Goal: Task Accomplishment & Management: Manage account settings

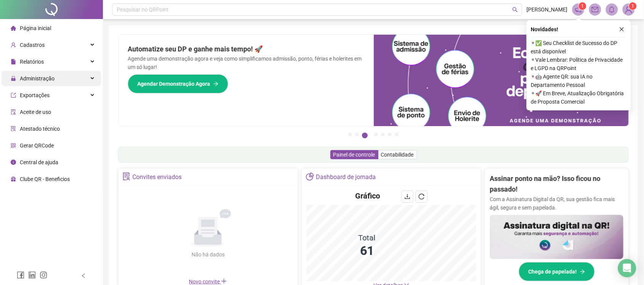
click at [20, 78] on span "Administração" at bounding box center [37, 79] width 35 height 6
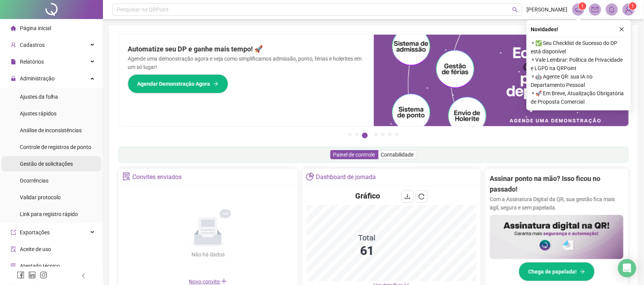
click at [39, 167] on div "Gestão de solicitações" at bounding box center [46, 163] width 53 height 15
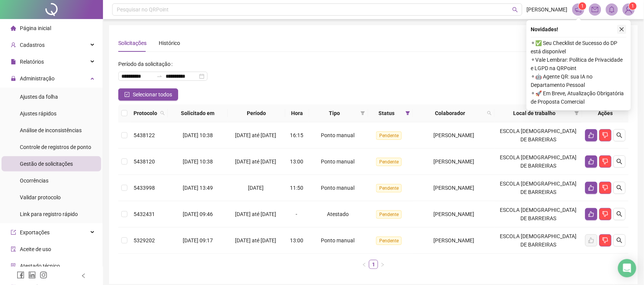
click at [622, 31] on icon "close" at bounding box center [621, 29] width 5 height 5
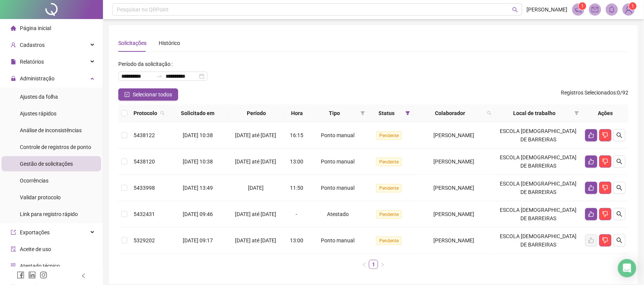
click at [119, 115] on th at bounding box center [124, 114] width 12 height 18
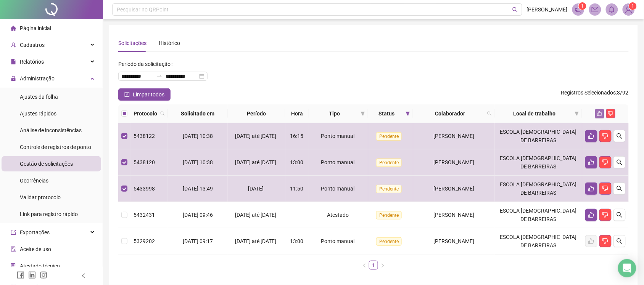
click at [599, 113] on icon "like" at bounding box center [599, 113] width 5 height 5
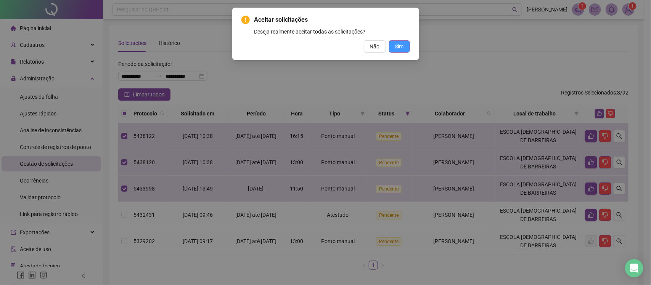
click at [402, 48] on span "Sim" at bounding box center [399, 46] width 9 height 8
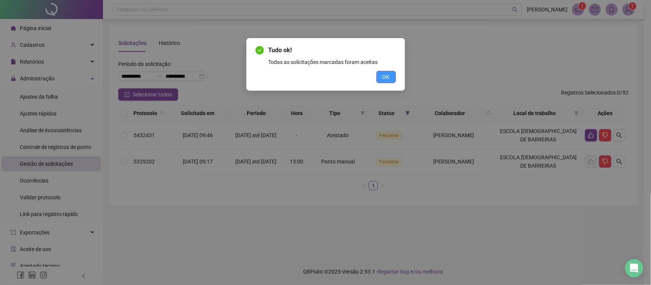
click at [380, 79] on button "OK" at bounding box center [386, 77] width 19 height 12
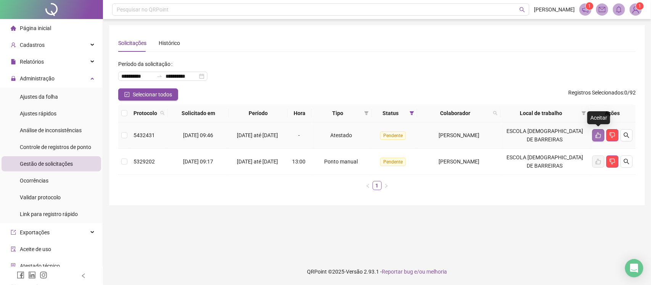
click at [599, 134] on icon "like" at bounding box center [598, 136] width 5 height 6
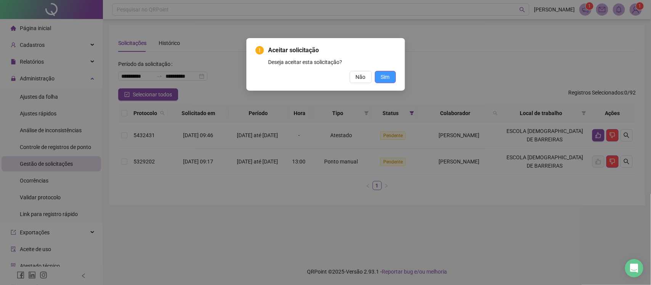
click at [383, 77] on span "Sim" at bounding box center [385, 77] width 9 height 8
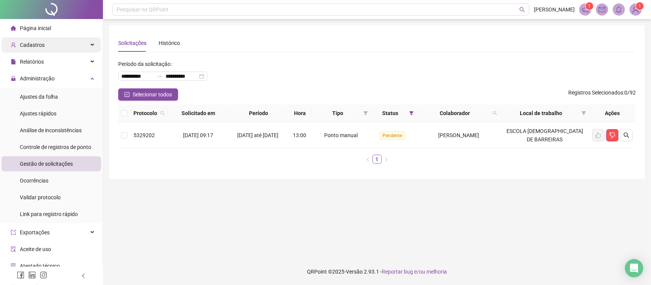
click at [44, 43] on div "Cadastros" at bounding box center [52, 44] width 100 height 15
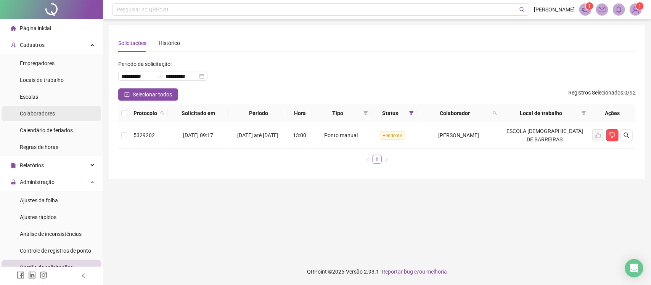
click at [39, 113] on span "Colaboradores" at bounding box center [37, 114] width 35 height 6
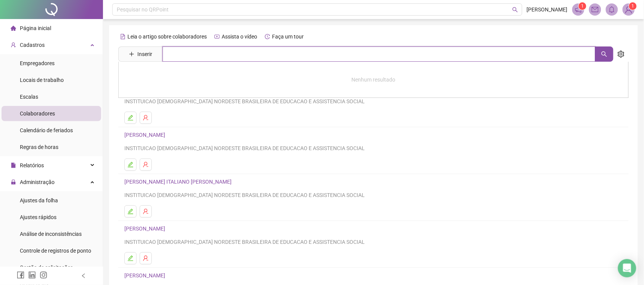
click at [233, 54] on input "text" at bounding box center [379, 54] width 433 height 15
type input "****"
click at [165, 106] on h4 "[PERSON_NAME]" at bounding box center [373, 110] width 482 height 8
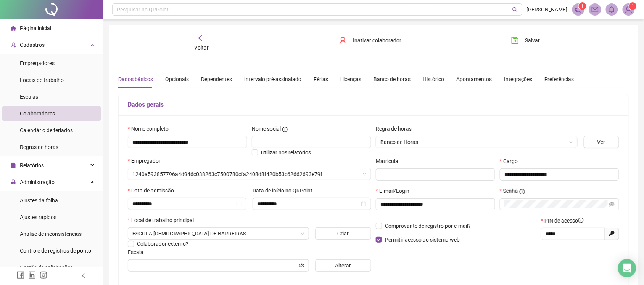
type input "**********"
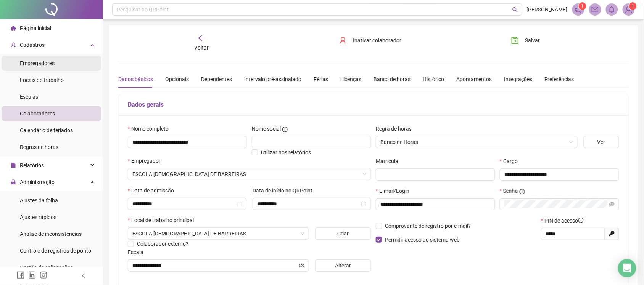
click at [50, 62] on span "Empregadores" at bounding box center [37, 63] width 35 height 6
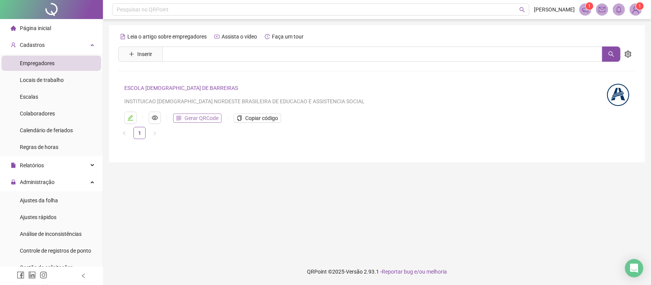
click at [211, 118] on span "Gerar QRCode" at bounding box center [202, 118] width 34 height 8
click at [253, 115] on span "Copiar código" at bounding box center [261, 118] width 33 height 8
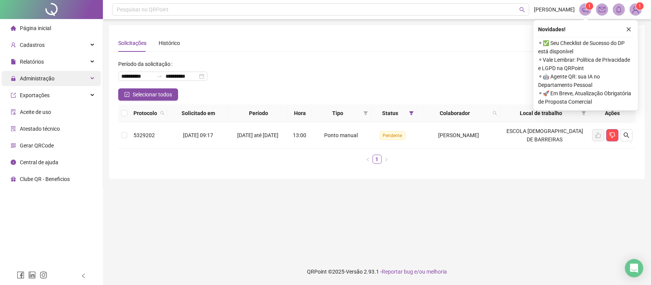
click at [58, 77] on div "Administração" at bounding box center [52, 78] width 100 height 15
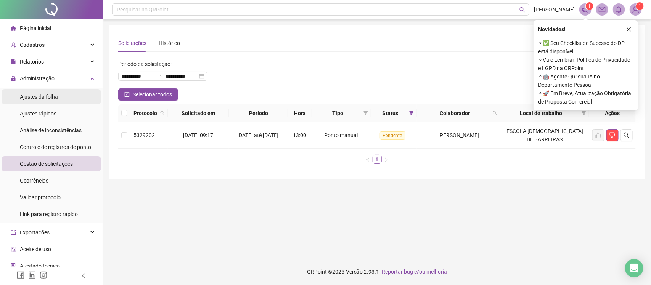
click at [52, 94] on span "Ajustes da folha" at bounding box center [39, 97] width 38 height 6
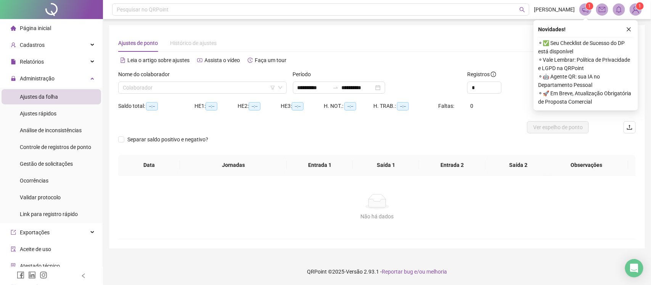
type input "**********"
click at [219, 88] on input "search" at bounding box center [199, 87] width 153 height 11
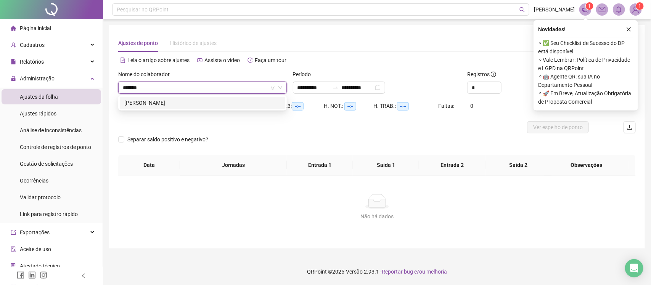
type input "********"
click at [212, 106] on div "[PERSON_NAME]" at bounding box center [202, 103] width 156 height 8
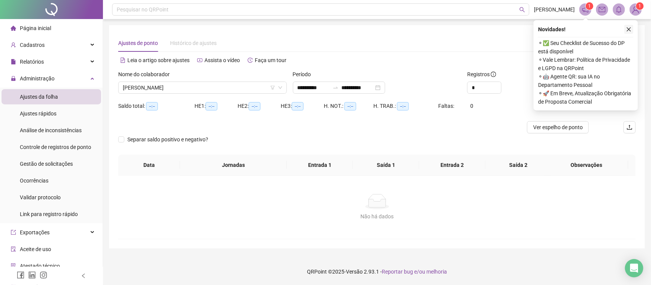
click at [630, 29] on icon "close" at bounding box center [629, 29] width 4 height 4
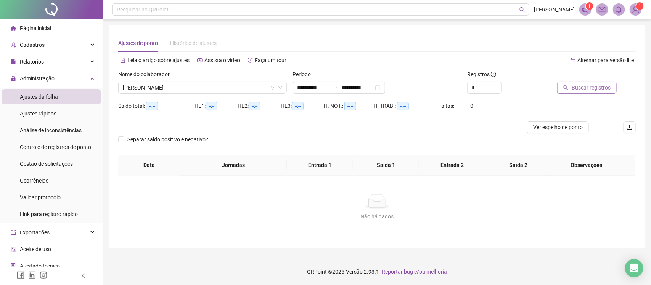
click at [590, 85] on span "Buscar registros" at bounding box center [591, 88] width 39 height 8
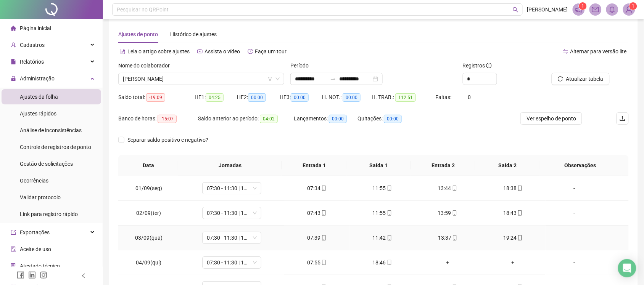
scroll to position [48, 0]
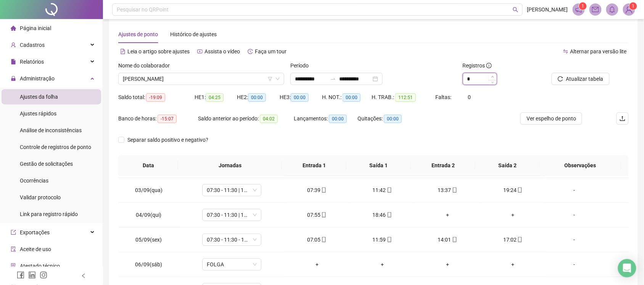
click at [493, 74] on span "Increase Value" at bounding box center [492, 76] width 8 height 7
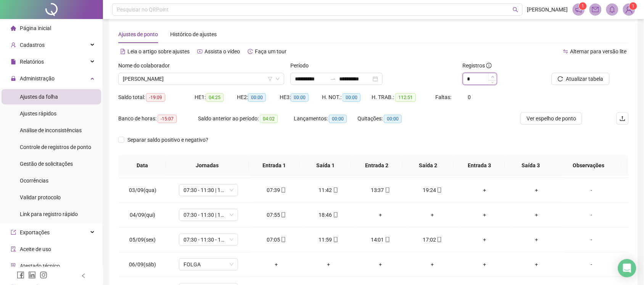
click at [493, 74] on span "Increase Value" at bounding box center [492, 76] width 8 height 7
type input "*"
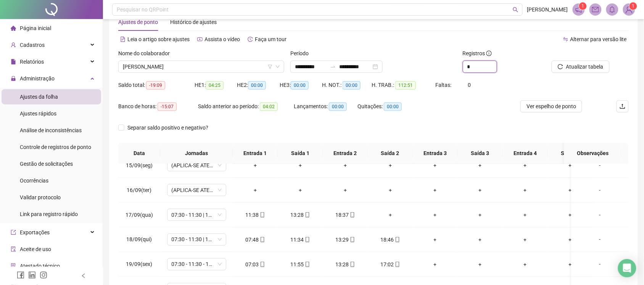
scroll to position [7, 0]
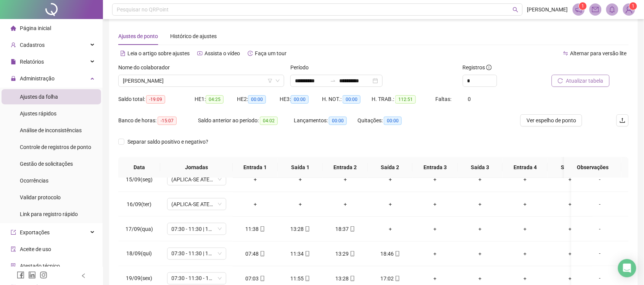
click at [582, 79] on span "Atualizar tabela" at bounding box center [584, 81] width 37 height 8
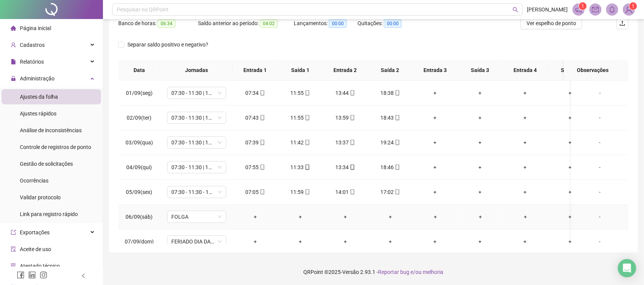
scroll to position [0, 0]
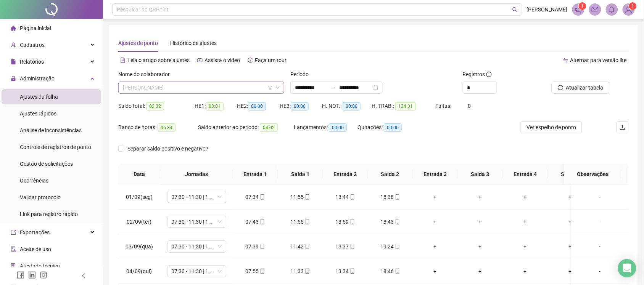
click at [224, 89] on span "[PERSON_NAME]" at bounding box center [201, 87] width 157 height 11
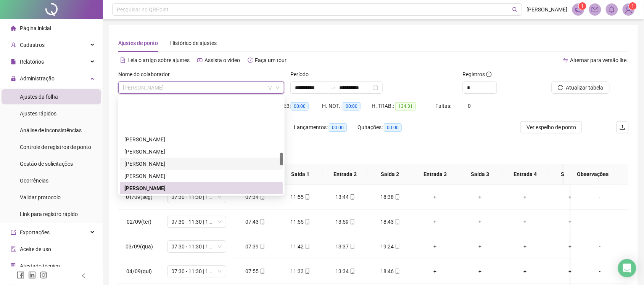
scroll to position [426, 0]
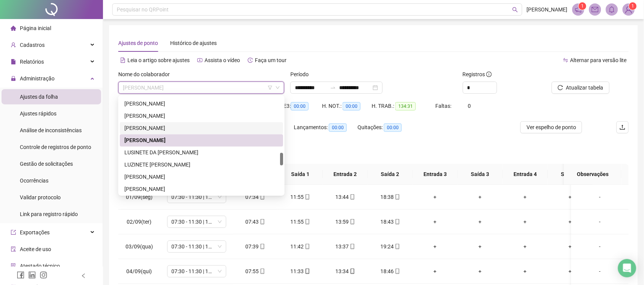
click at [166, 127] on div "[PERSON_NAME]" at bounding box center [201, 128] width 154 height 8
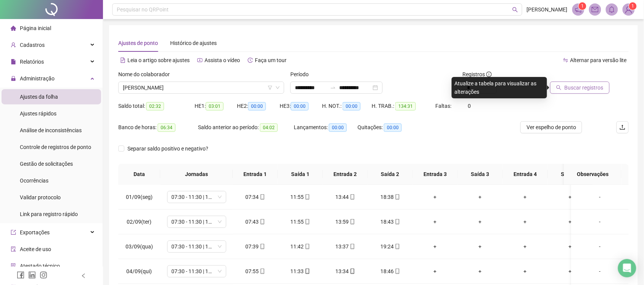
click at [606, 84] on button "Buscar registros" at bounding box center [580, 88] width 60 height 12
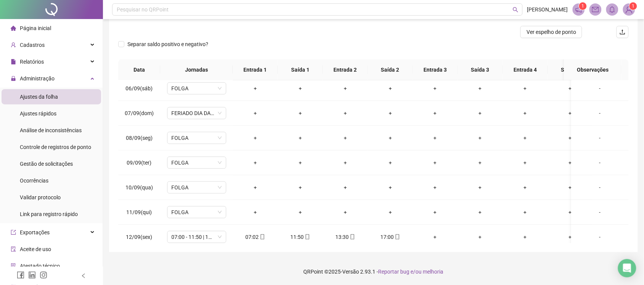
scroll to position [33, 0]
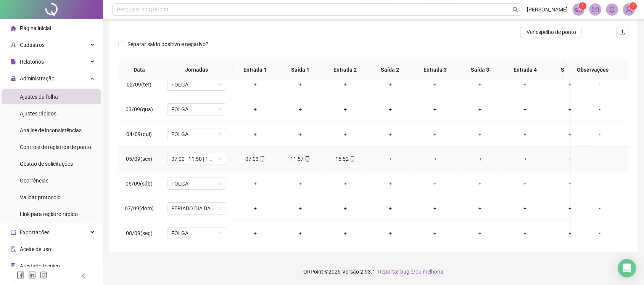
click at [390, 158] on div "+" at bounding box center [390, 159] width 33 height 8
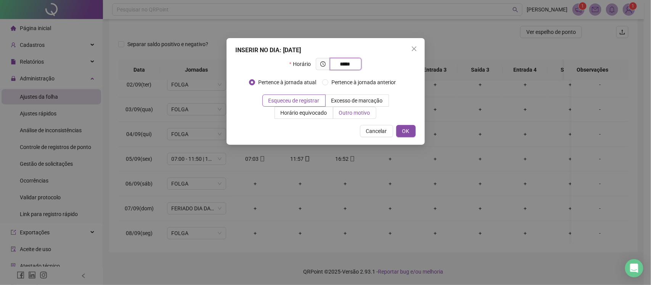
type input "*****"
click at [343, 116] on span "Outro motivo" at bounding box center [354, 113] width 31 height 6
click at [344, 115] on span "Outro motivo" at bounding box center [354, 113] width 31 height 6
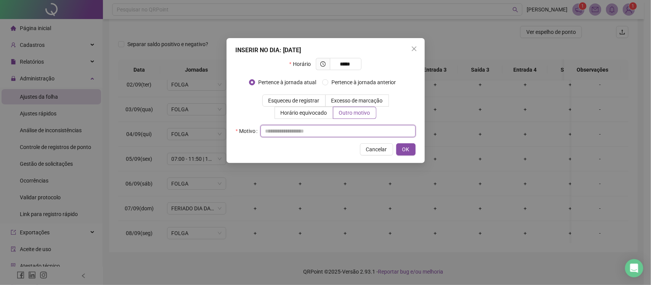
click at [329, 137] on input "text" at bounding box center [338, 131] width 155 height 12
type input "******"
click at [411, 153] on button "OK" at bounding box center [405, 149] width 19 height 12
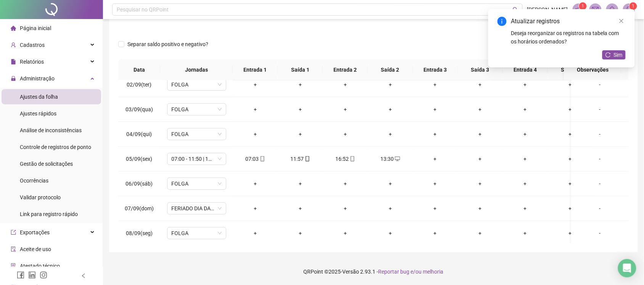
click at [617, 49] on div "Atualizar registros Deseja reorganizar os registros na tabela com os horários o…" at bounding box center [561, 38] width 147 height 58
click at [618, 55] on span "Sim" at bounding box center [618, 55] width 9 height 8
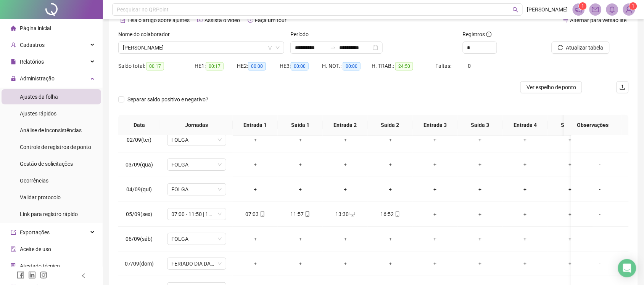
scroll to position [18, 0]
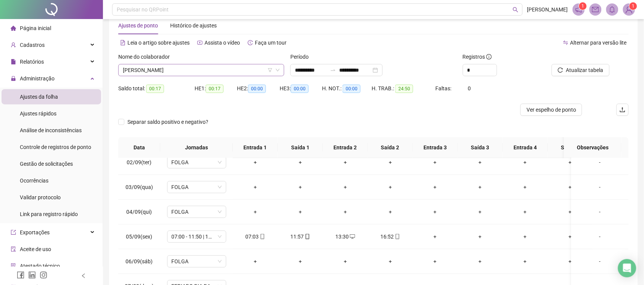
click at [191, 72] on span "[PERSON_NAME]" at bounding box center [201, 69] width 157 height 11
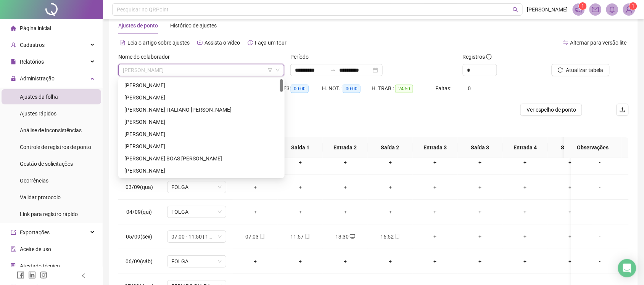
scroll to position [0, 0]
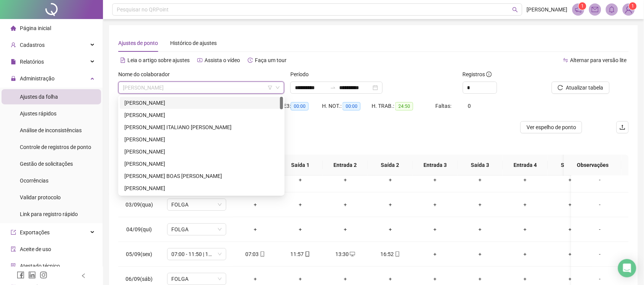
click at [191, 104] on div "[PERSON_NAME]" at bounding box center [201, 103] width 154 height 8
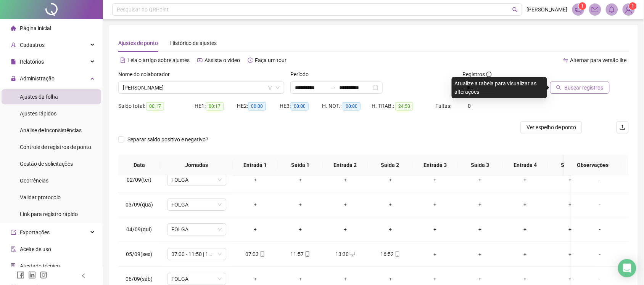
click at [555, 92] on button "Buscar registros" at bounding box center [580, 88] width 60 height 12
